Goal: Check status: Check status

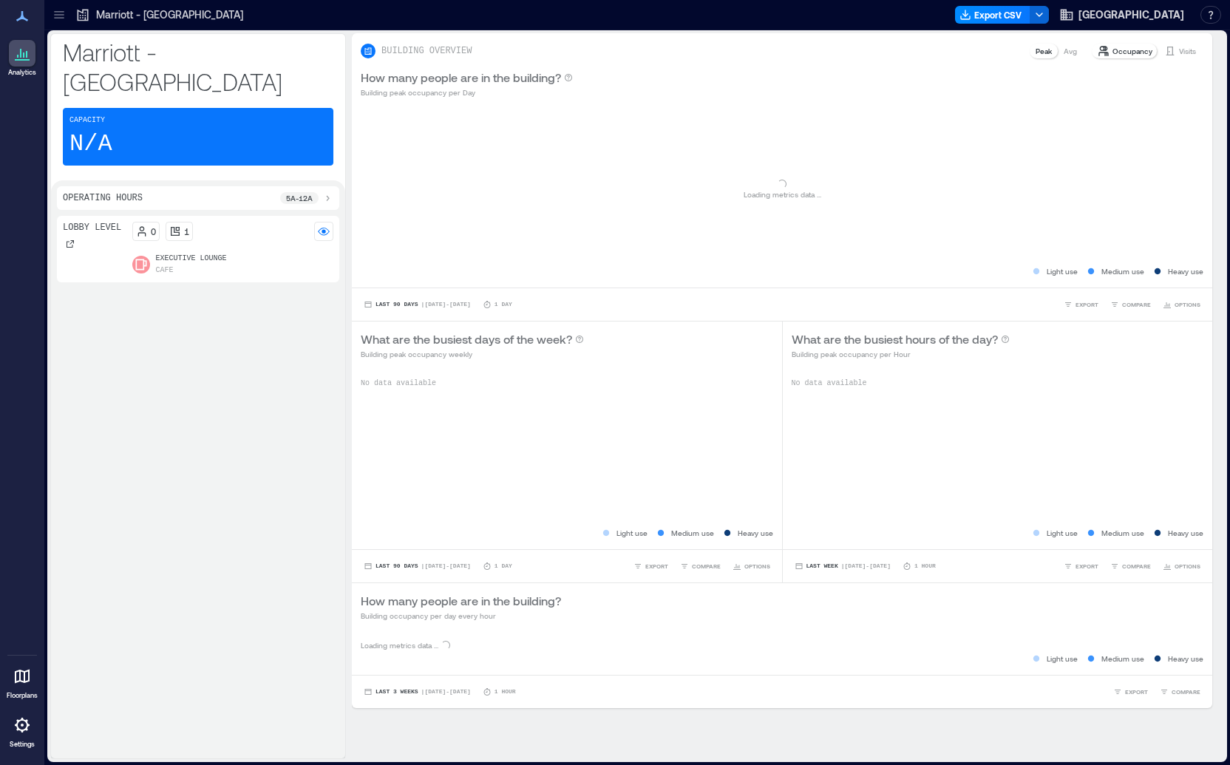
click at [1179, 49] on p "Visits" at bounding box center [1187, 51] width 17 height 12
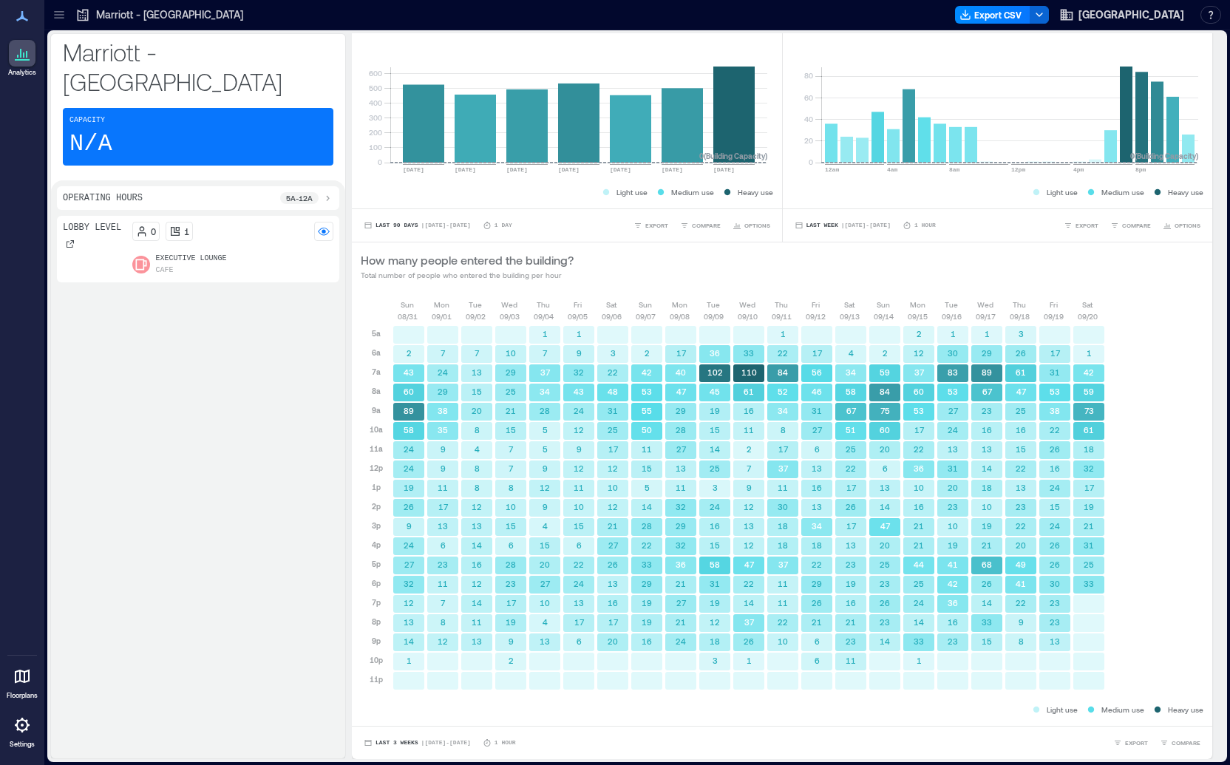
scroll to position [1, 0]
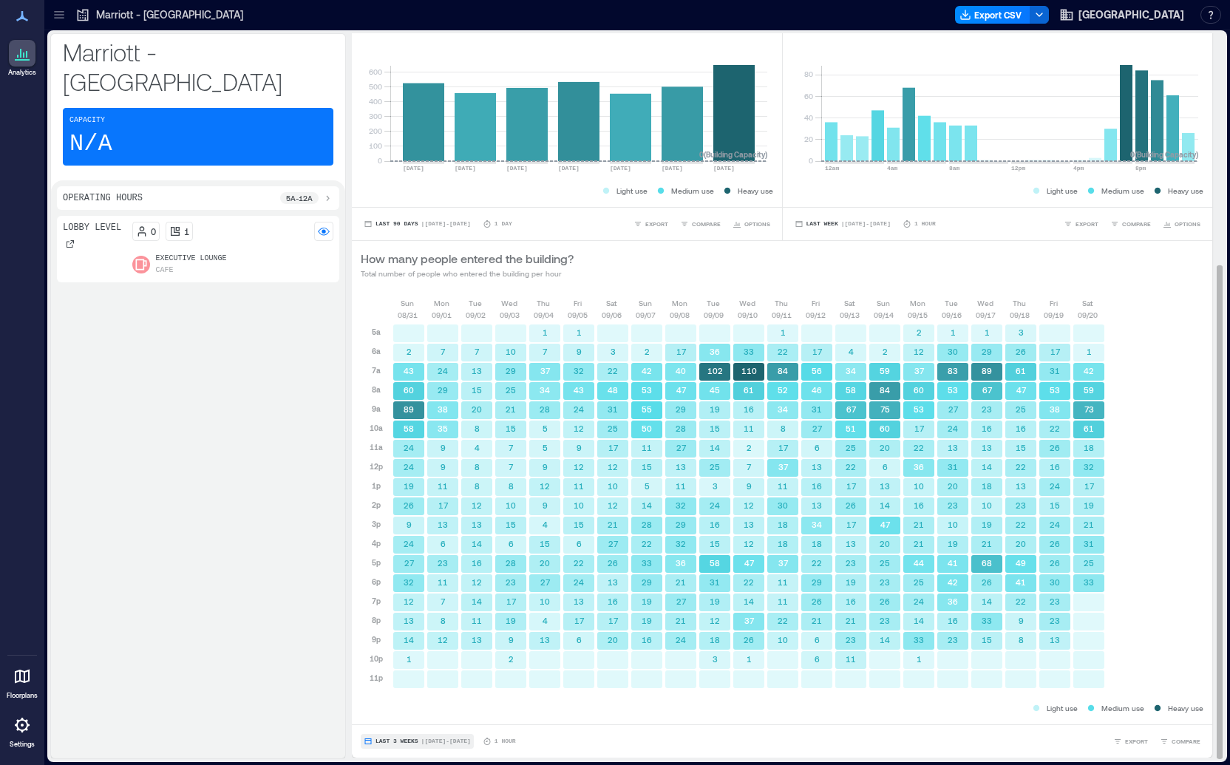
click at [406, 741] on span "Last 3 Weeks" at bounding box center [396, 741] width 43 height 0
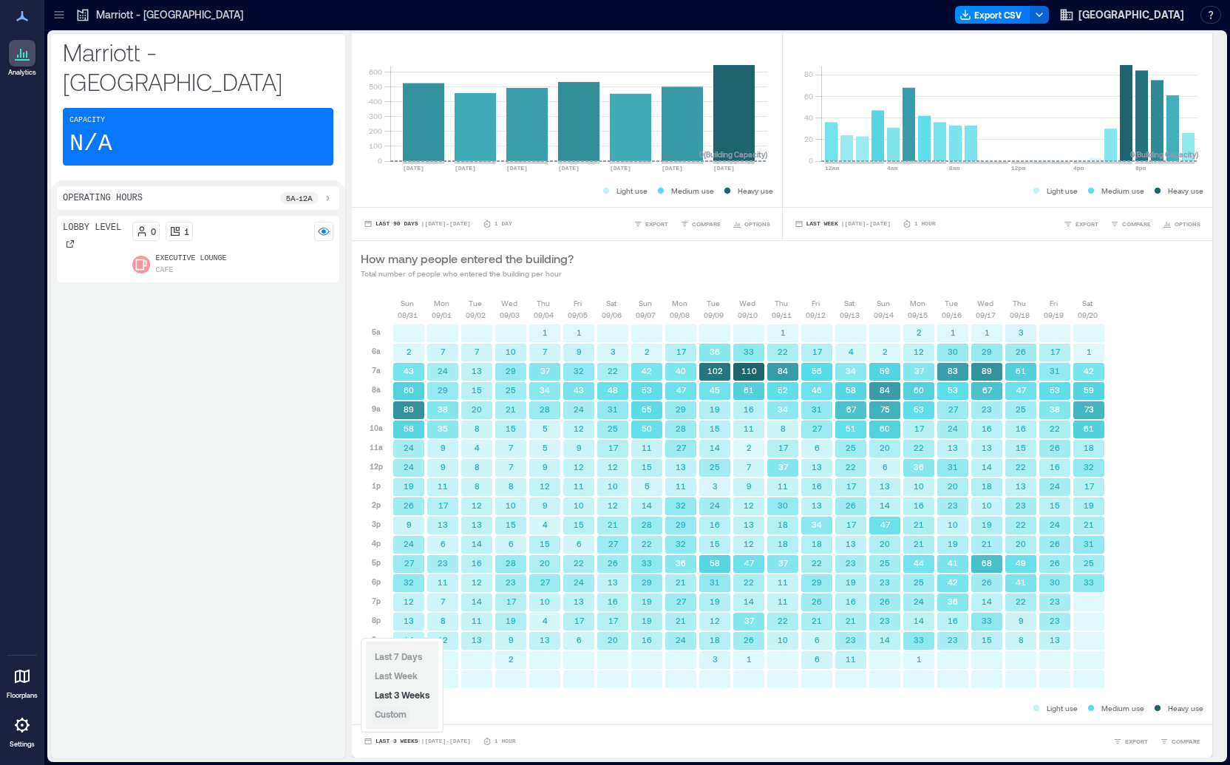
click at [404, 715] on span "Custom" at bounding box center [391, 714] width 32 height 10
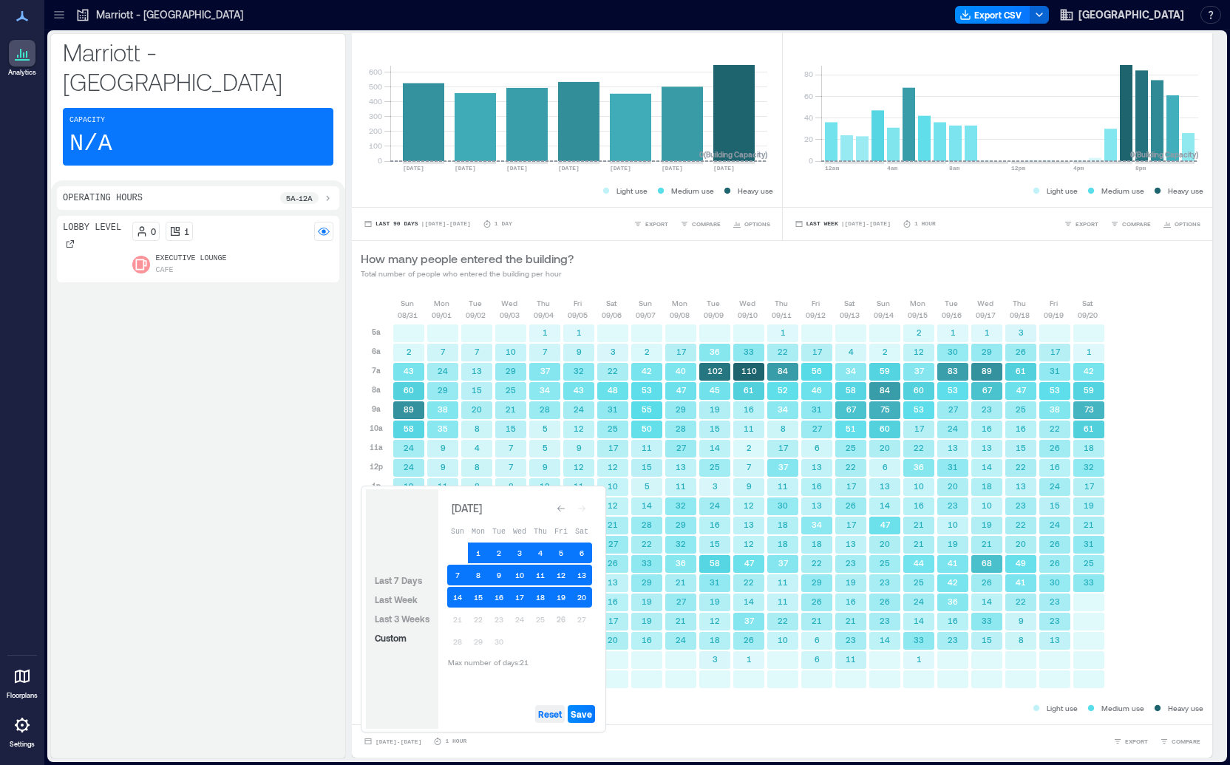
click at [551, 715] on span "Reset" at bounding box center [550, 714] width 24 height 12
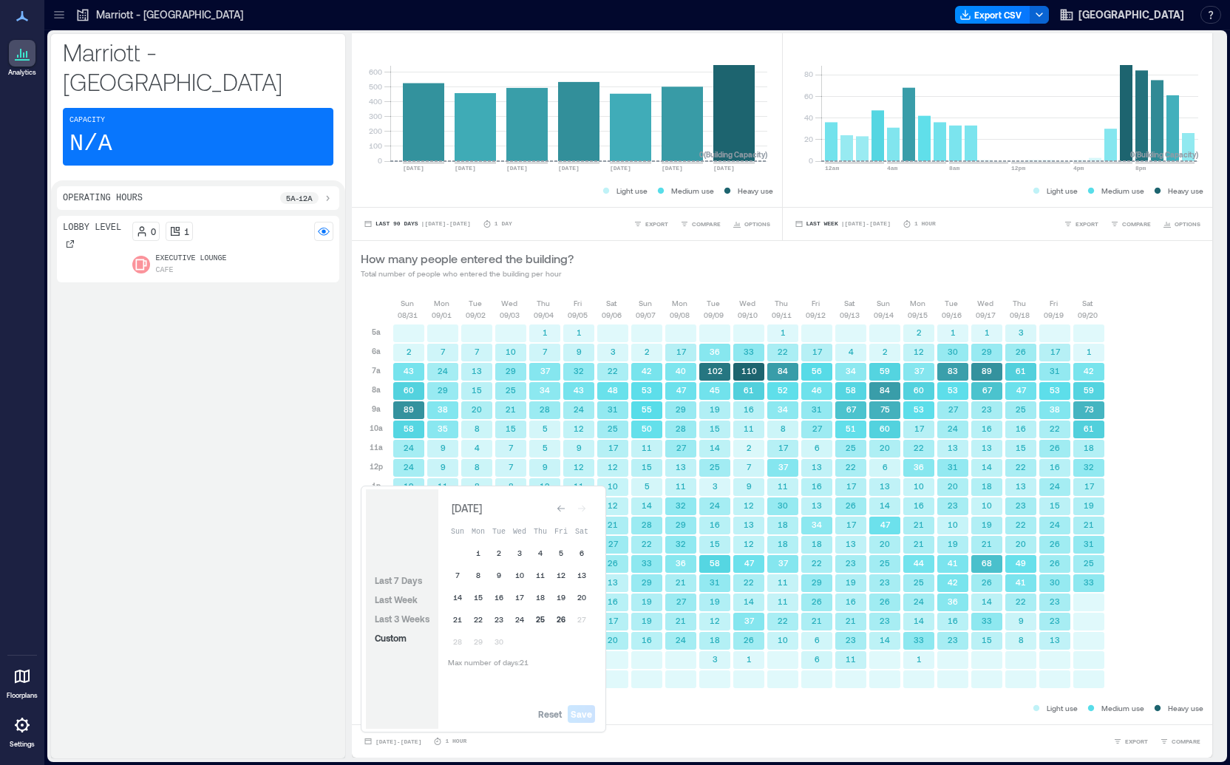
click at [540, 622] on button "25" at bounding box center [540, 619] width 21 height 21
click at [574, 716] on span "Save" at bounding box center [581, 714] width 21 height 12
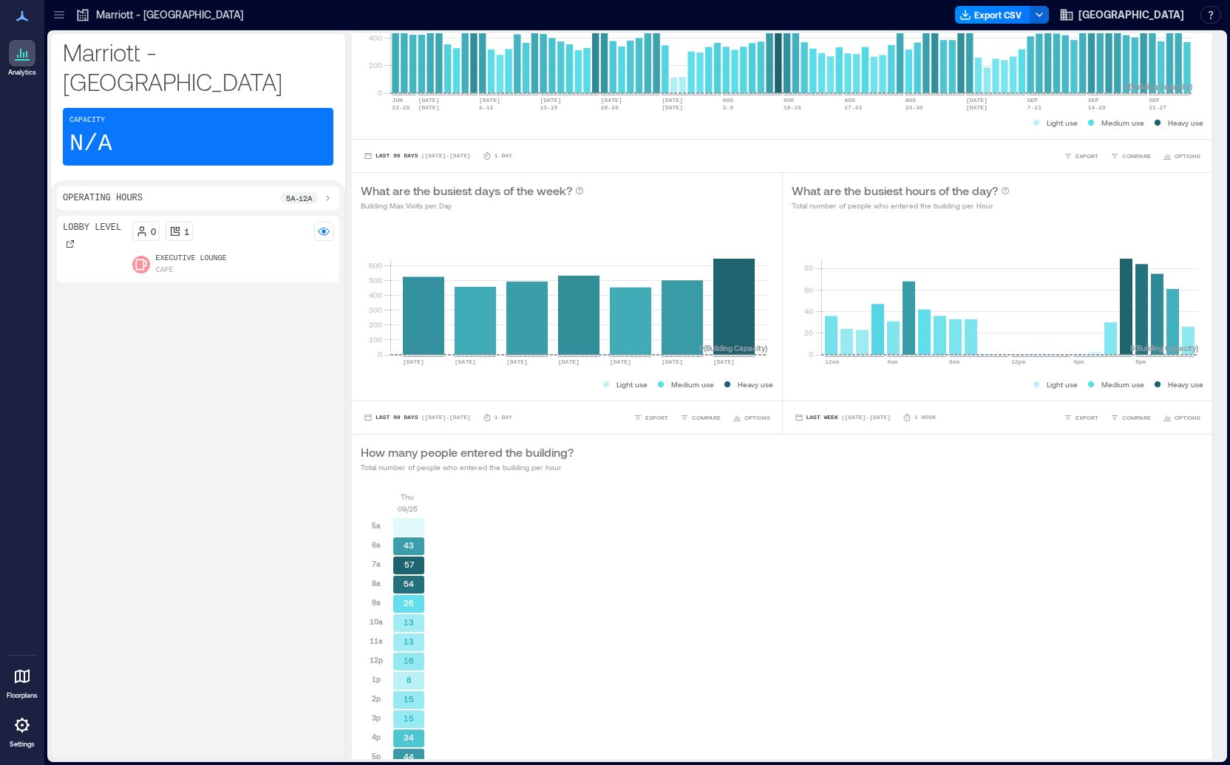
scroll to position [341, 0]
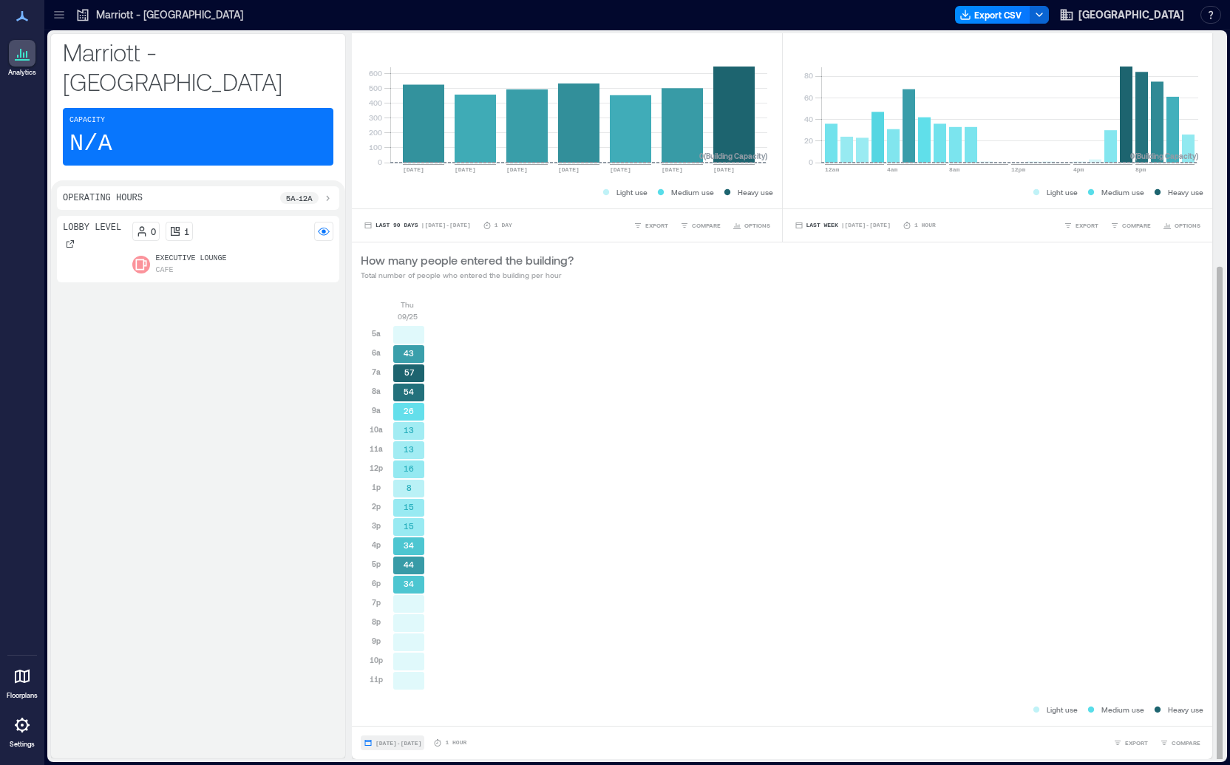
click at [397, 744] on span "[DATE] - [DATE]" at bounding box center [398, 743] width 46 height 7
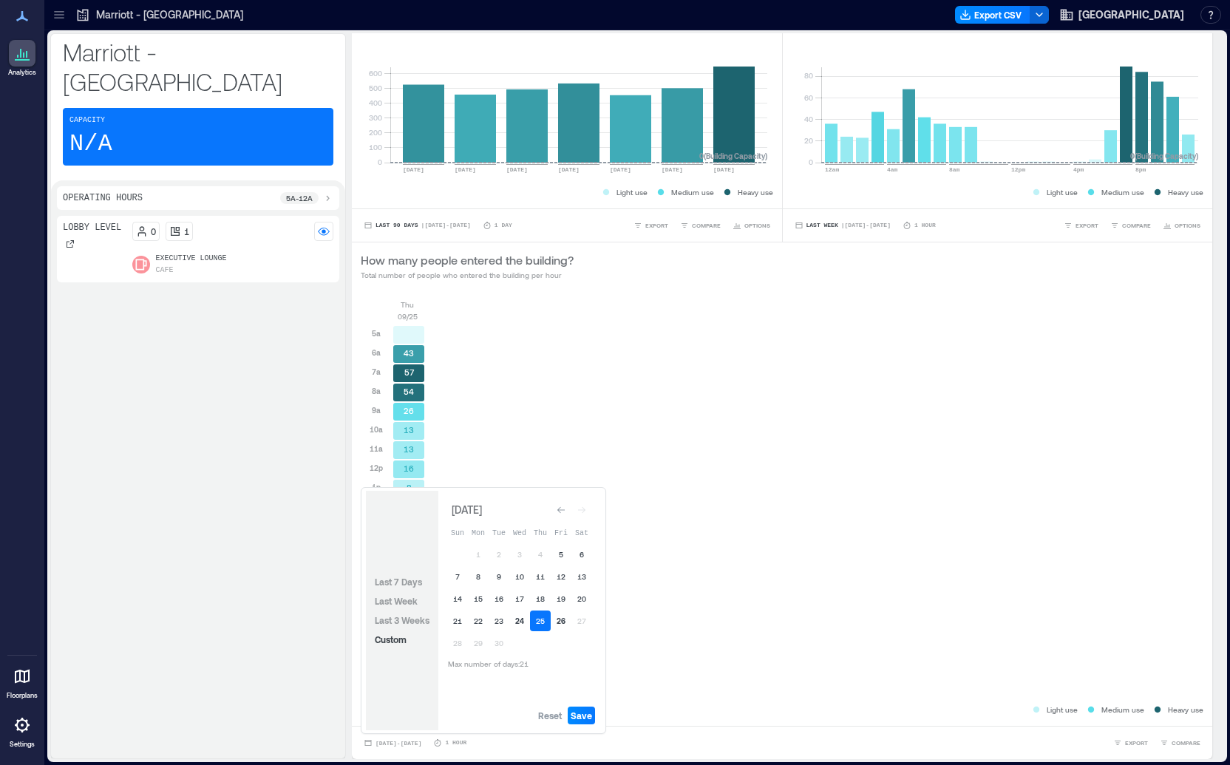
click at [524, 619] on button "24" at bounding box center [519, 621] width 21 height 21
click at [554, 622] on button "26" at bounding box center [561, 621] width 21 height 21
click at [587, 718] on span "Save" at bounding box center [581, 716] width 21 height 12
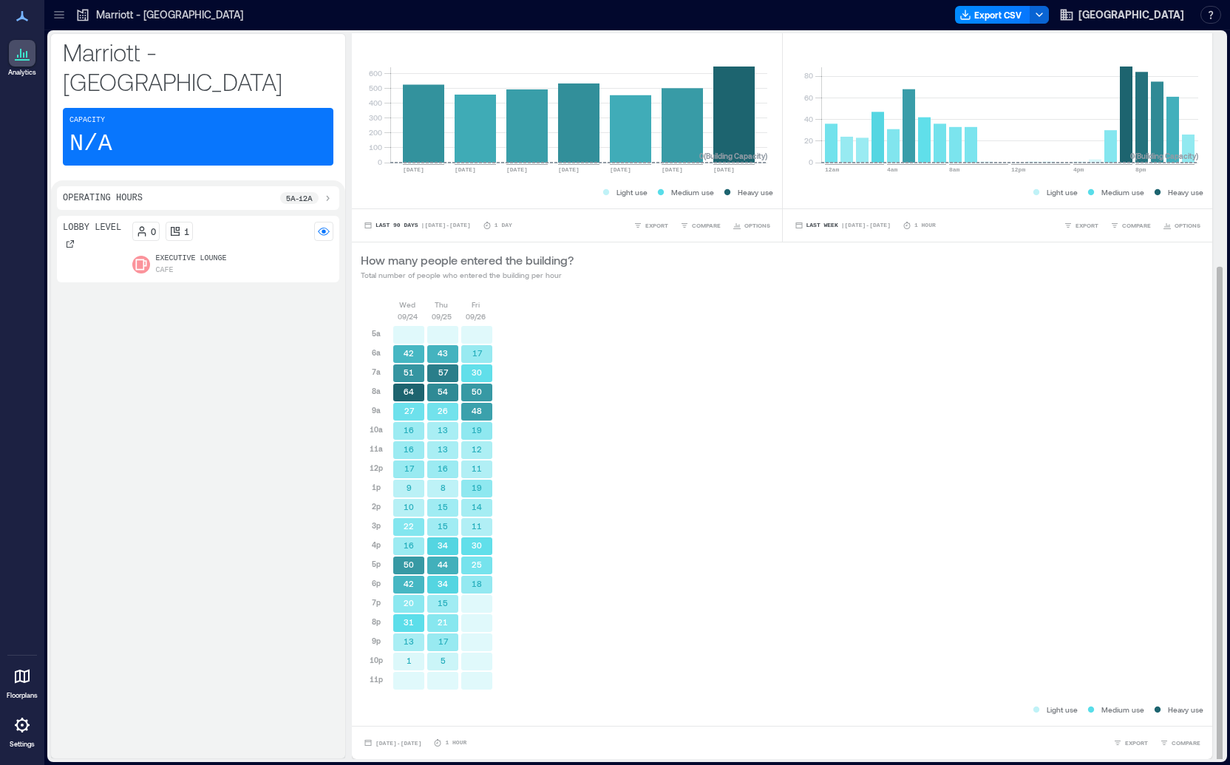
scroll to position [1, 0]
